Goal: Transaction & Acquisition: Purchase product/service

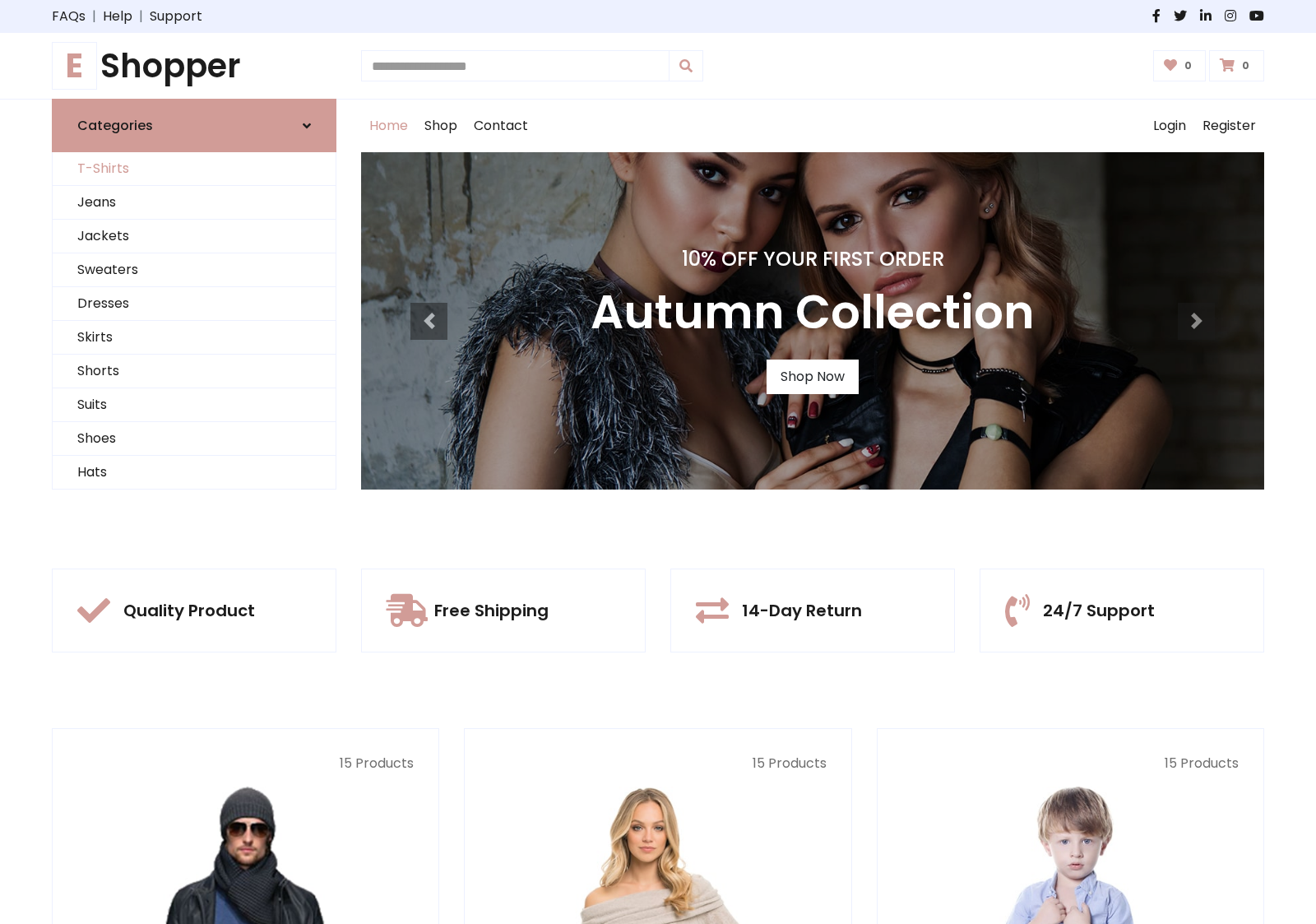
click at [194, 168] on link "T-Shirts" at bounding box center [194, 169] width 283 height 34
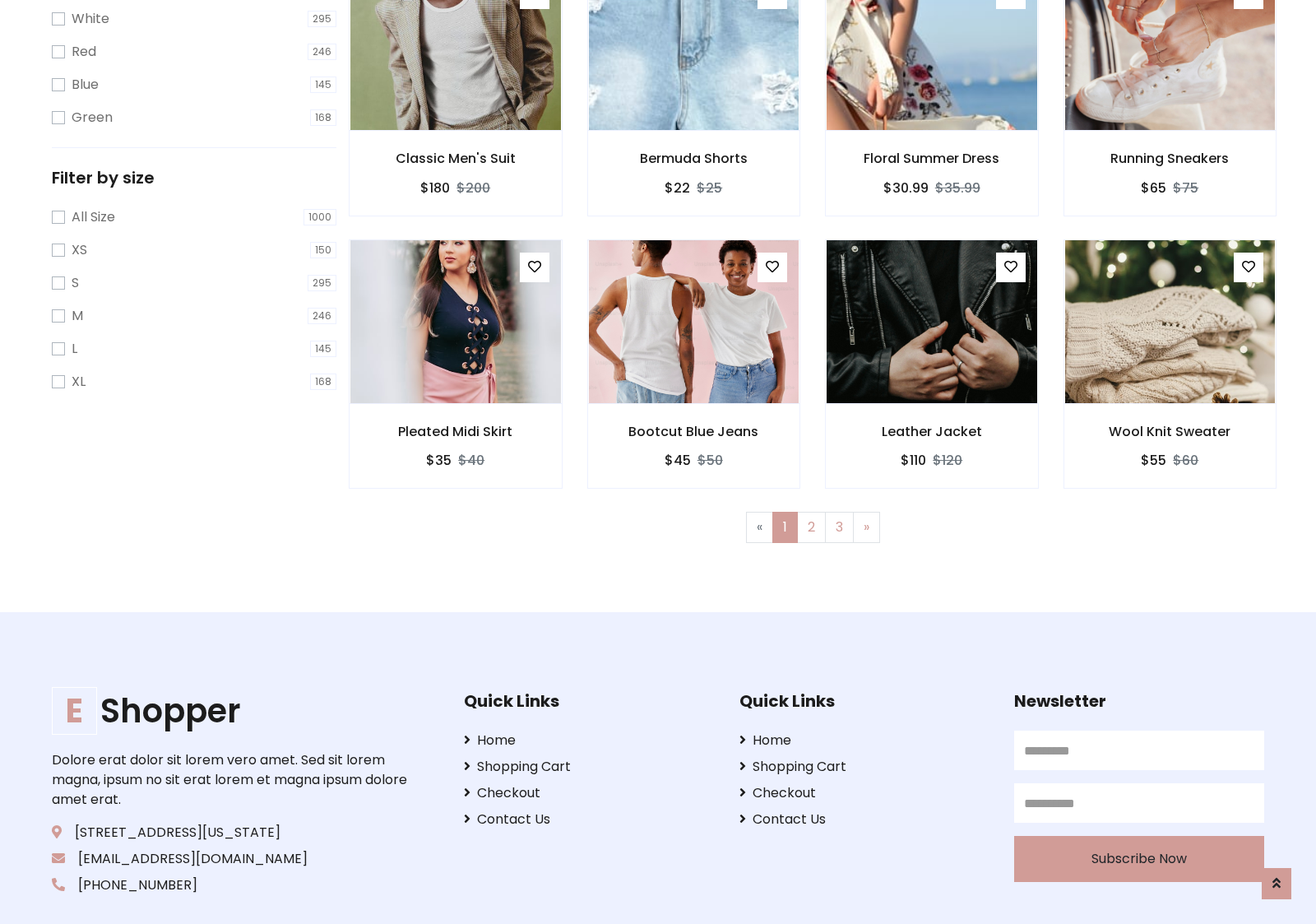
scroll to position [30, 0]
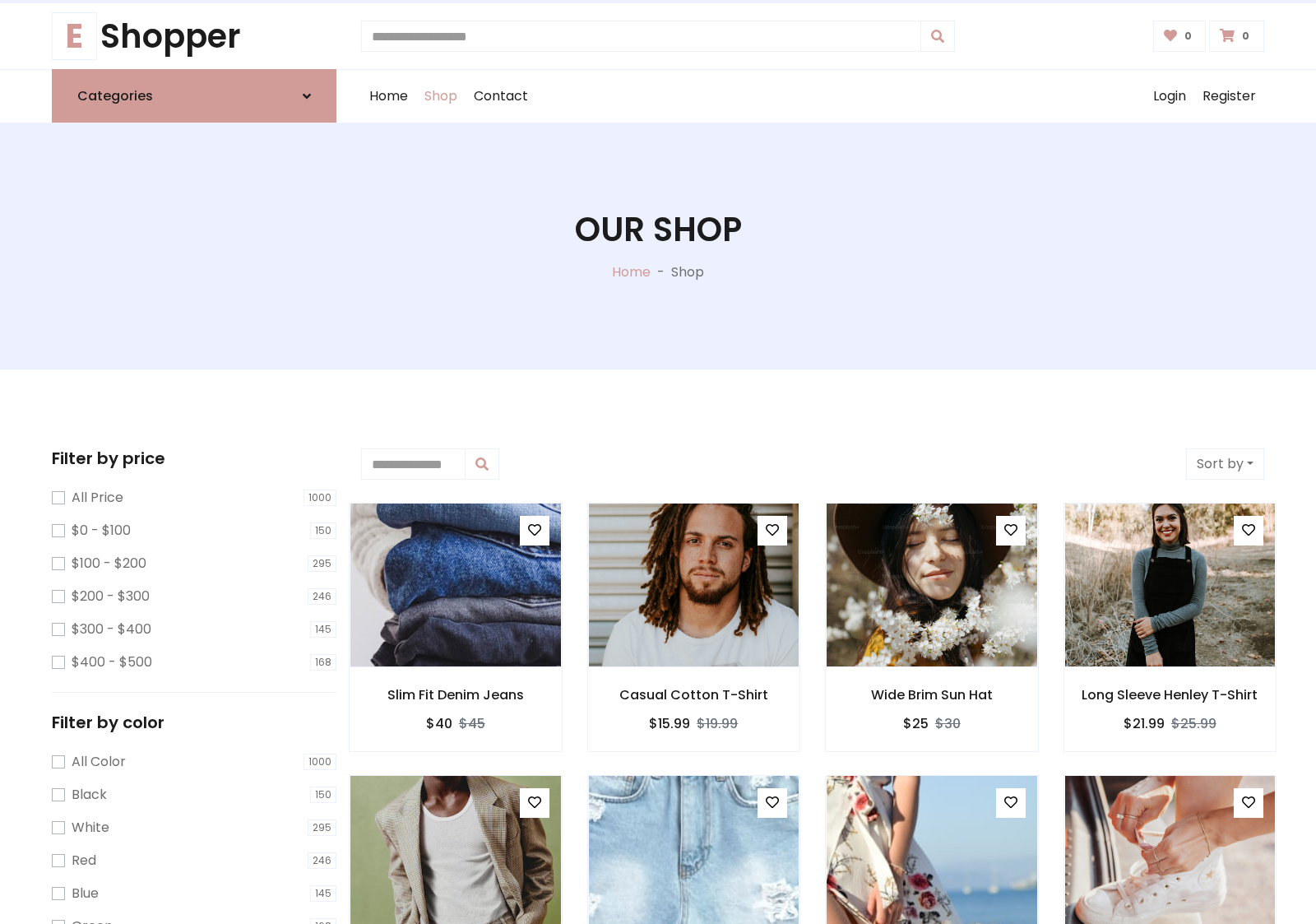
click at [658, 246] on h1 "Our Shop" at bounding box center [659, 230] width 167 height 40
click at [813, 96] on div "Home Shop Contact Log out Login Register" at bounding box center [813, 96] width 903 height 53
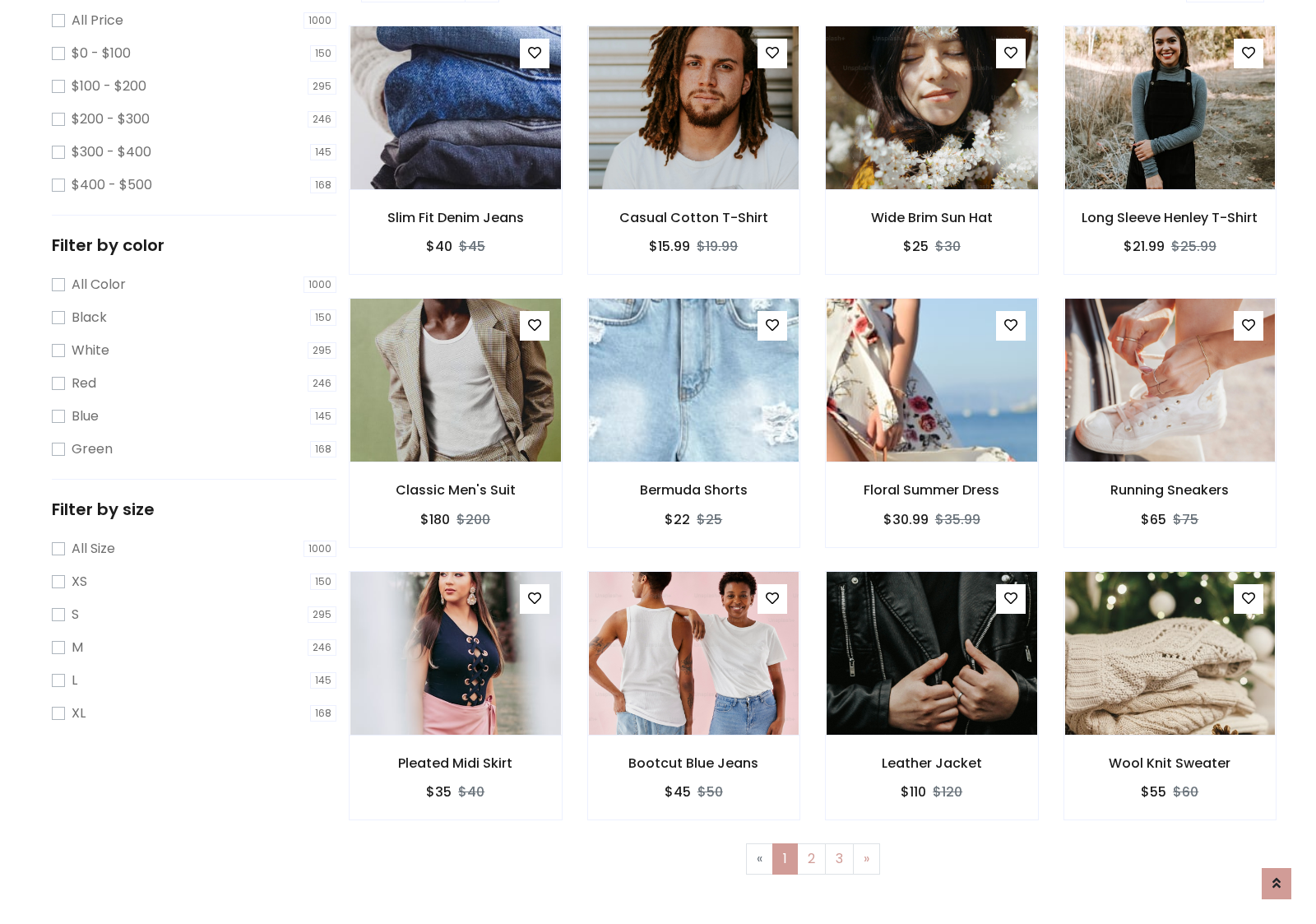
click at [931, 166] on img at bounding box center [931, 108] width 253 height 394
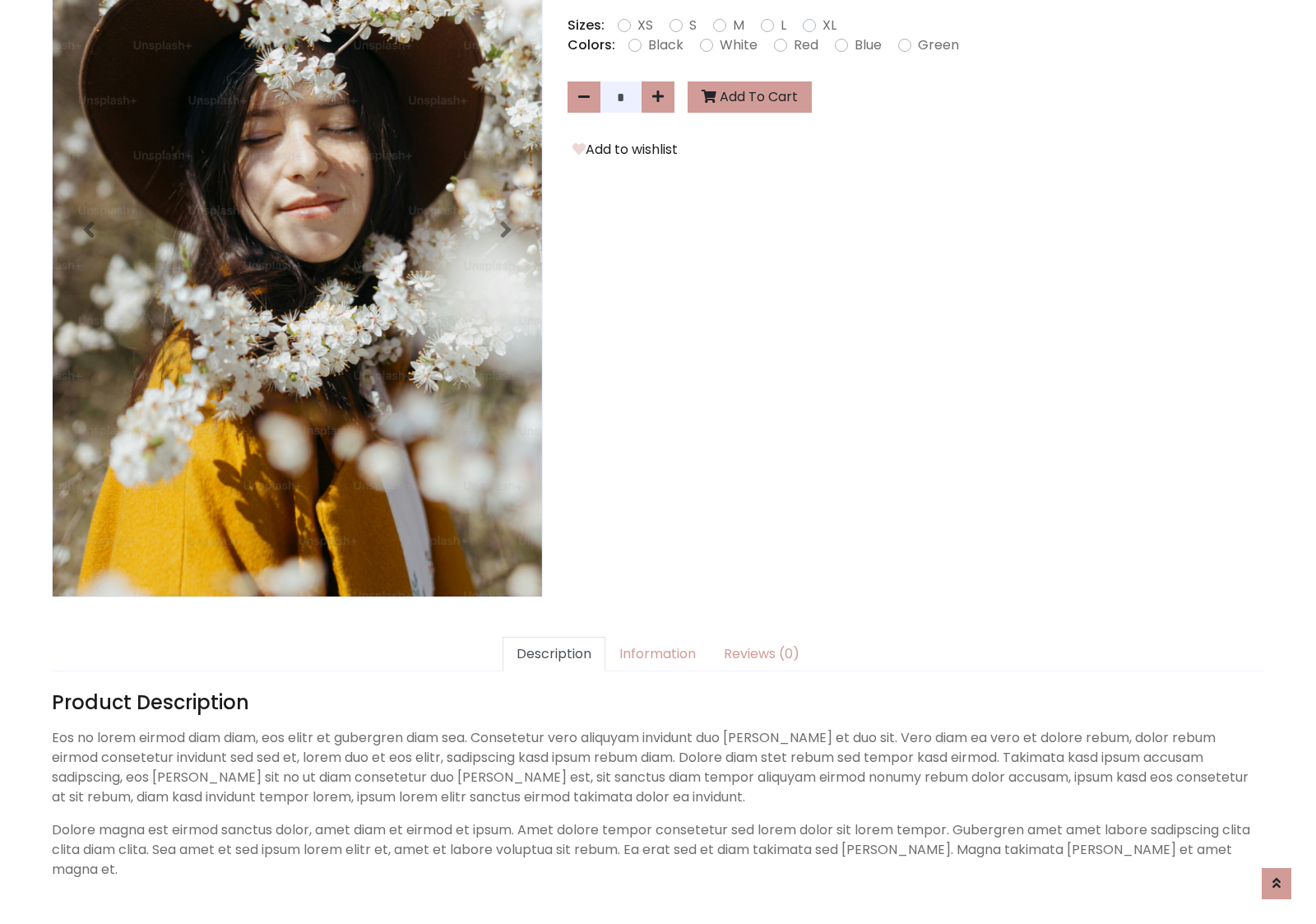
scroll to position [402, 0]
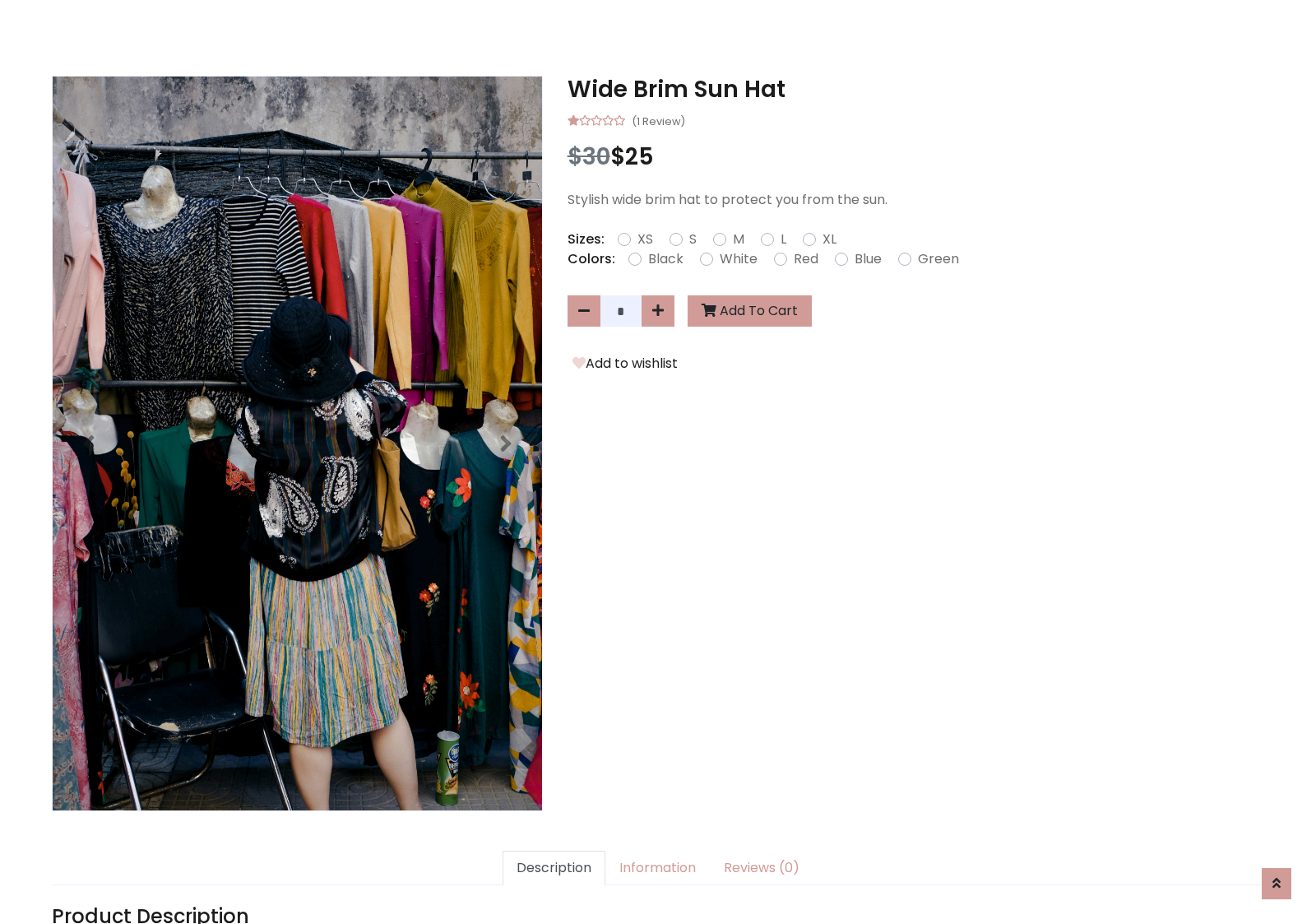
click at [916, 89] on h3 "Wide Brim Sun Hat" at bounding box center [916, 89] width 697 height 28
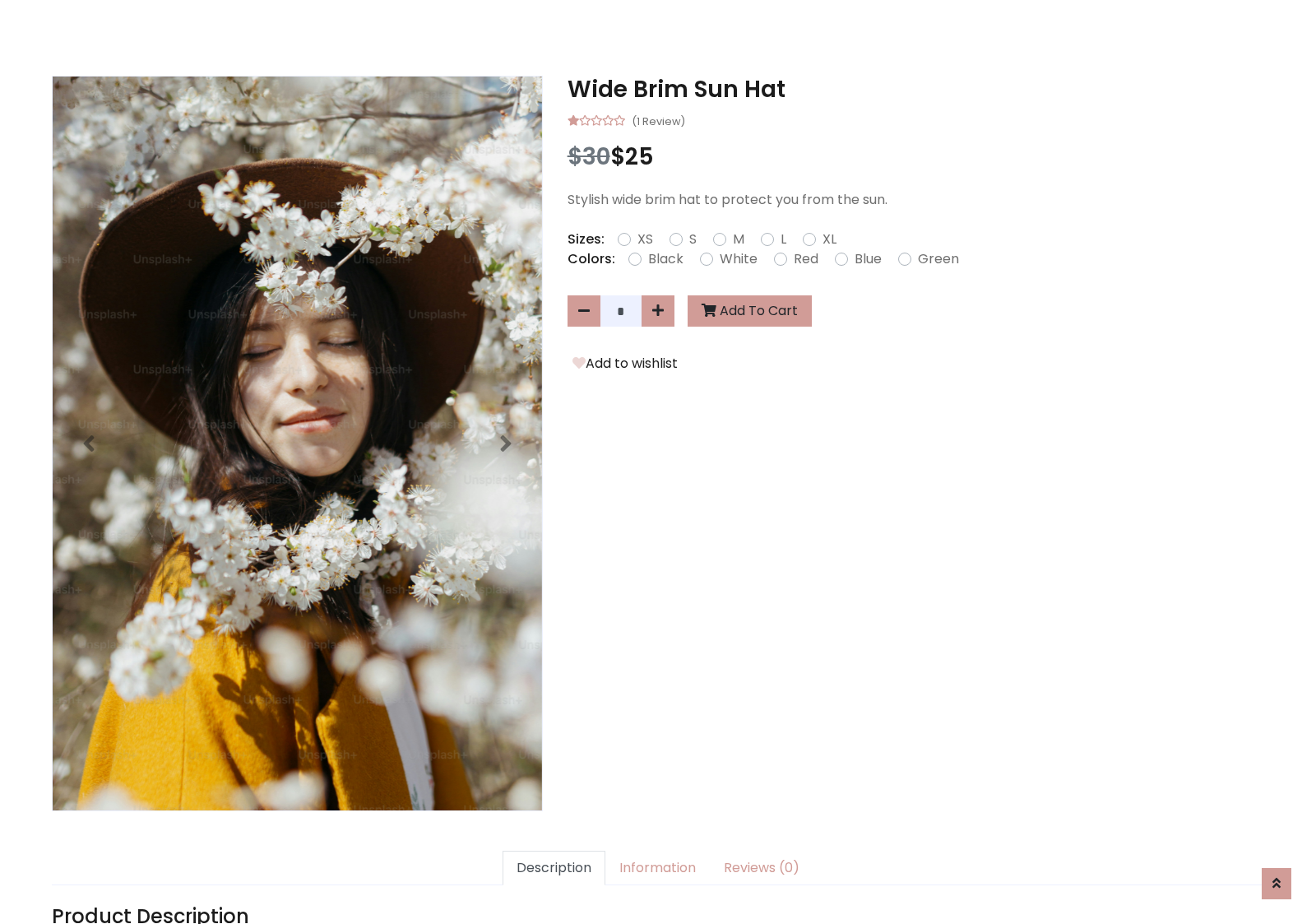
click at [916, 89] on h3 "Wide Brim Sun Hat" at bounding box center [916, 89] width 697 height 28
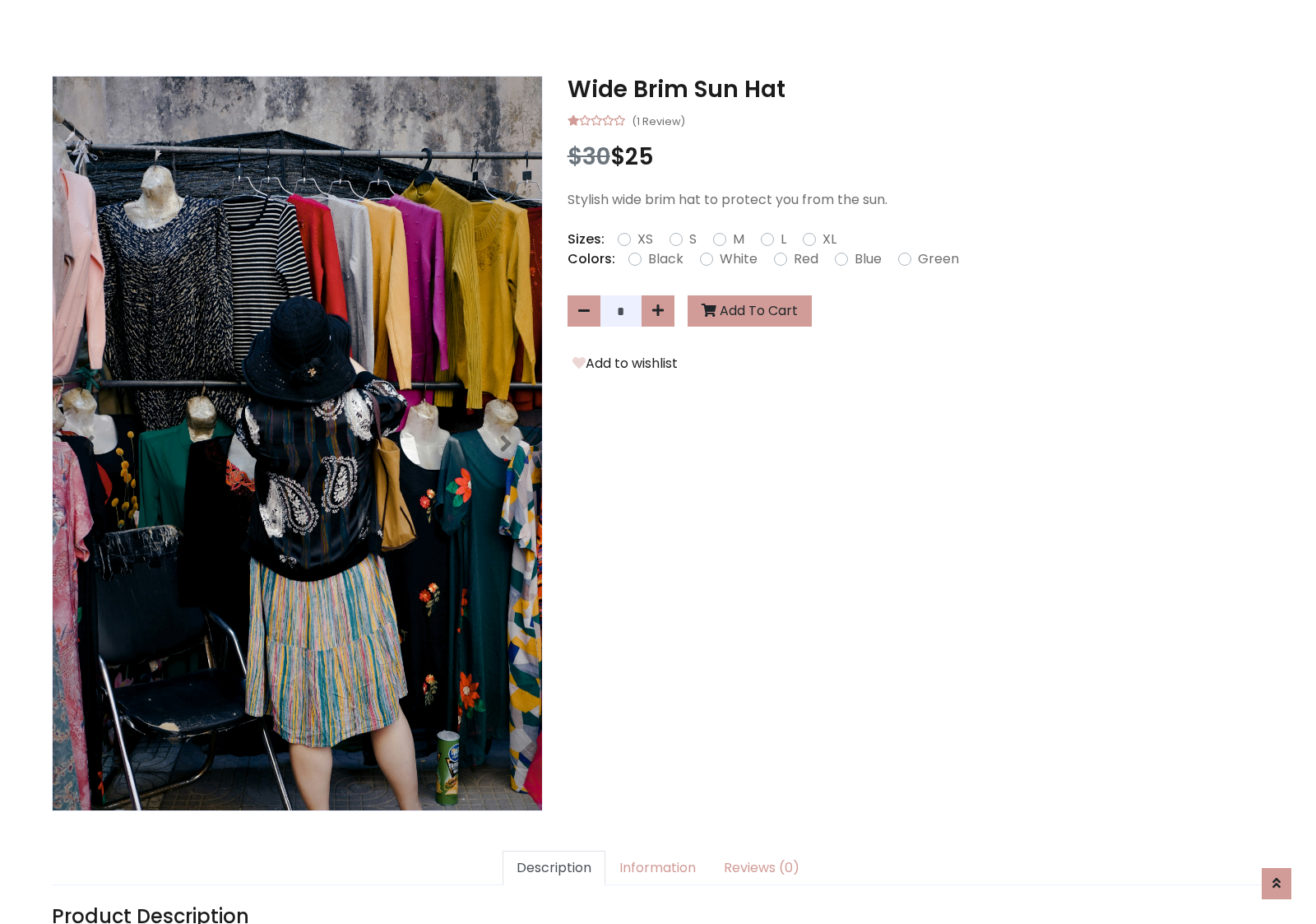
click at [916, 89] on h3 "Wide Brim Sun Hat" at bounding box center [916, 89] width 697 height 28
